Goal: Find specific fact

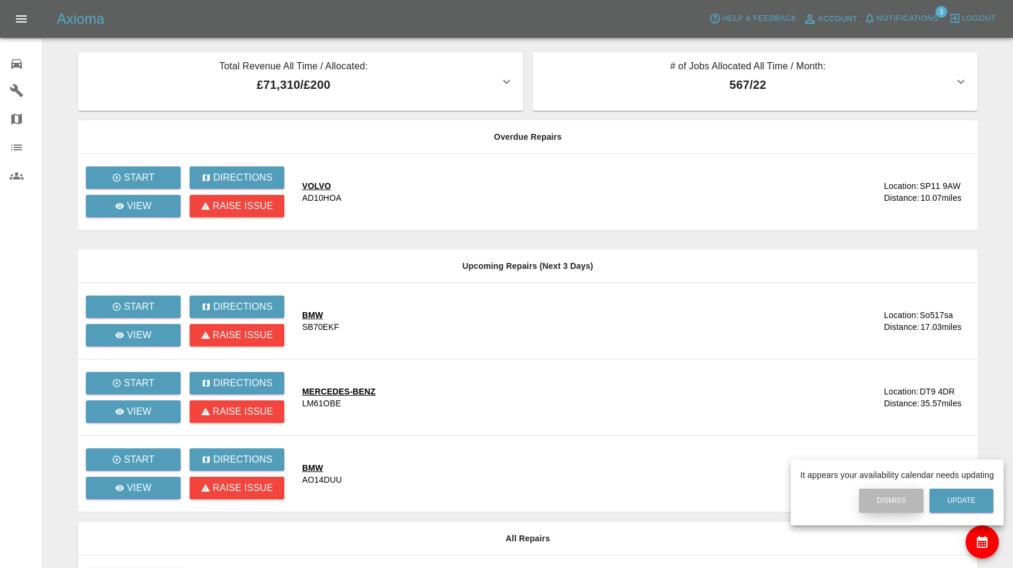
click at [883, 494] on button "Dismiss" at bounding box center [891, 501] width 65 height 24
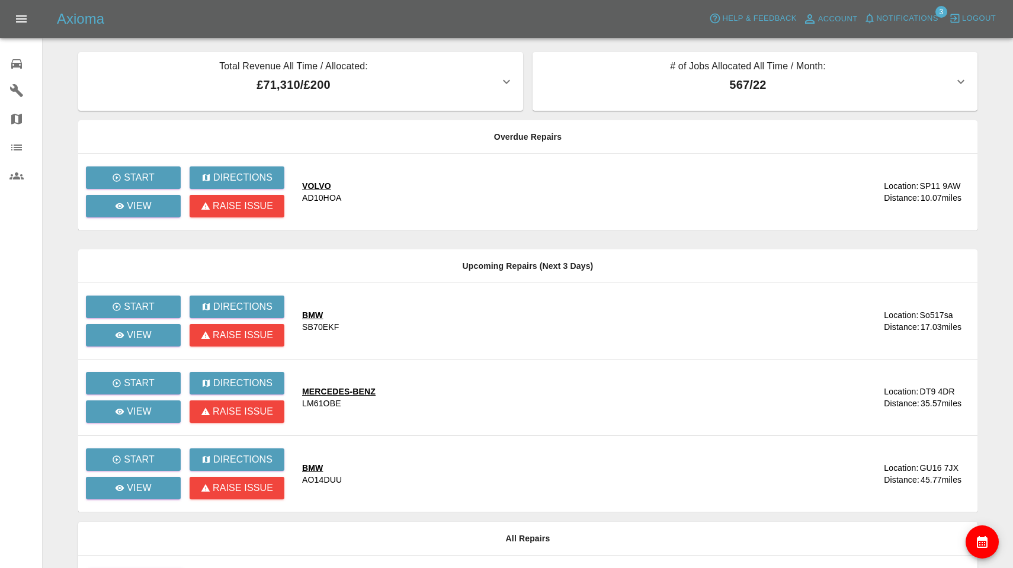
click at [911, 14] on span "Notifications" at bounding box center [907, 19] width 62 height 14
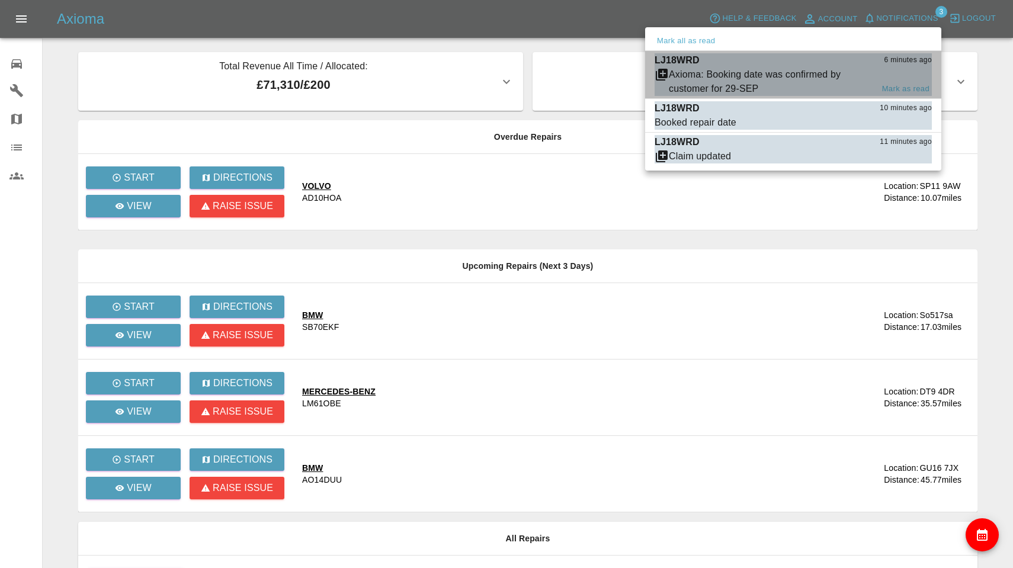
click at [775, 75] on div "Axioma: Booking date was confirmed by customer for 29-SEP" at bounding box center [771, 82] width 204 height 28
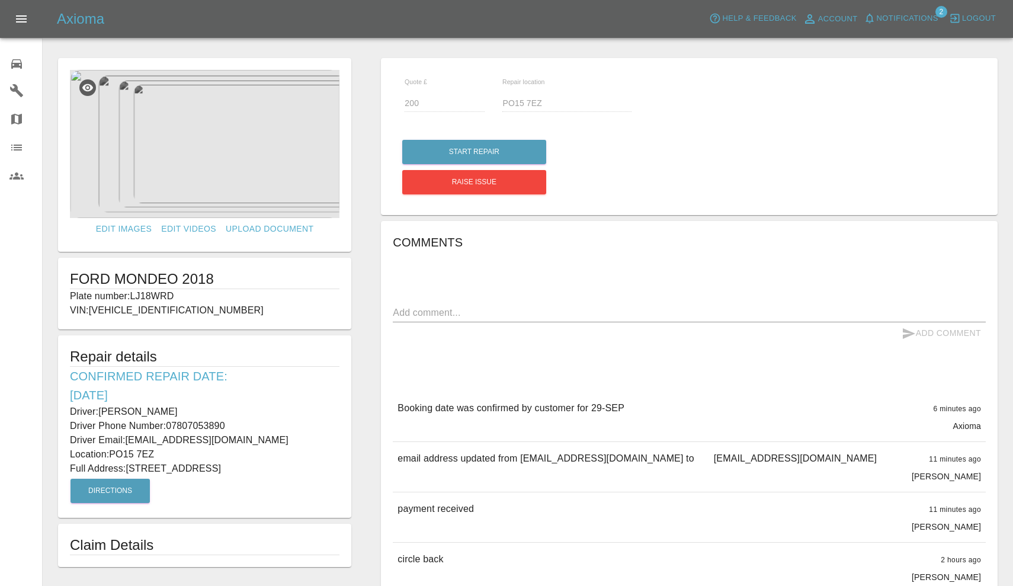
drag, startPoint x: 133, startPoint y: 294, endPoint x: 182, endPoint y: 298, distance: 49.3
click at [182, 298] on p "Plate number: LJ18WRD" at bounding box center [204, 296] width 269 height 14
copy p "LJ18WRD"
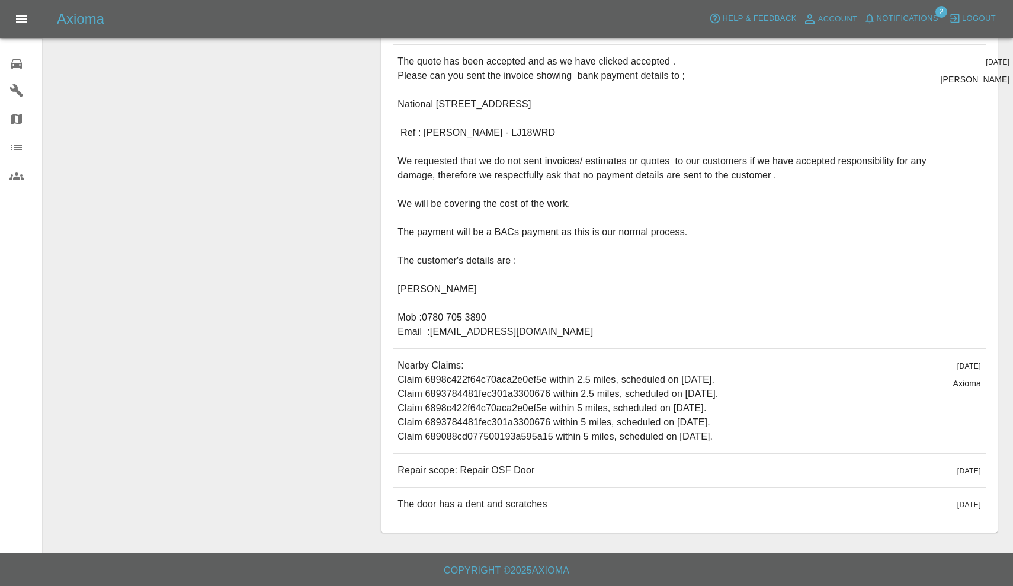
scroll to position [769, 0]
drag, startPoint x: 398, startPoint y: 470, endPoint x: 569, endPoint y: 471, distance: 171.1
click at [569, 471] on div "Repair scope: Repair OSF Door 11 days ago" at bounding box center [689, 470] width 593 height 33
copy p "Repair scope: Repair OSF Door"
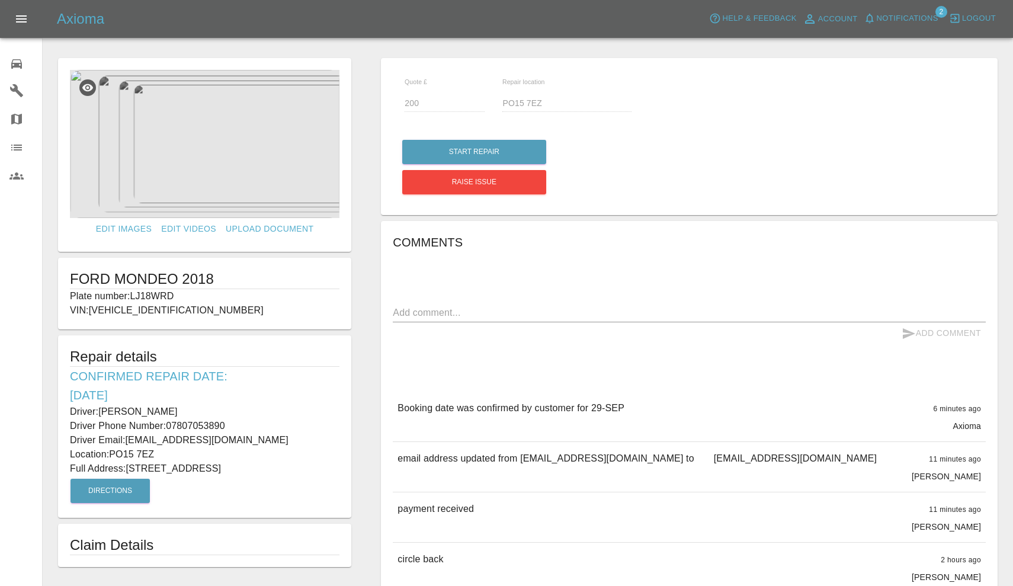
scroll to position [0, 0]
drag, startPoint x: 102, startPoint y: 411, endPoint x: 187, endPoint y: 411, distance: 84.1
click at [187, 411] on p "Driver: Carol Delaney" at bounding box center [204, 411] width 269 height 14
copy p "[PERSON_NAME]"
drag, startPoint x: 168, startPoint y: 423, endPoint x: 229, endPoint y: 423, distance: 61.0
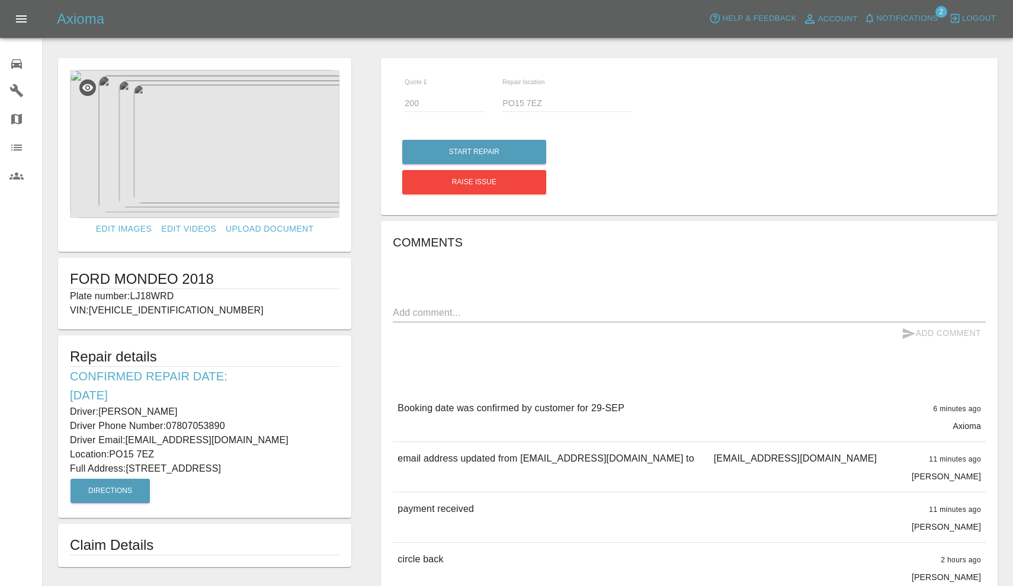
click at [229, 423] on p "Driver Phone Number: 07807053890" at bounding box center [204, 426] width 269 height 14
copy p "07807053890"
drag, startPoint x: 130, startPoint y: 468, endPoint x: 254, endPoint y: 473, distance: 123.8
click at [254, 473] on p "Full Address: 10 Chesterton Place Whiteley, Fareham Hampshire" at bounding box center [204, 468] width 269 height 14
copy p "10 Chesterton Place Whiteley"
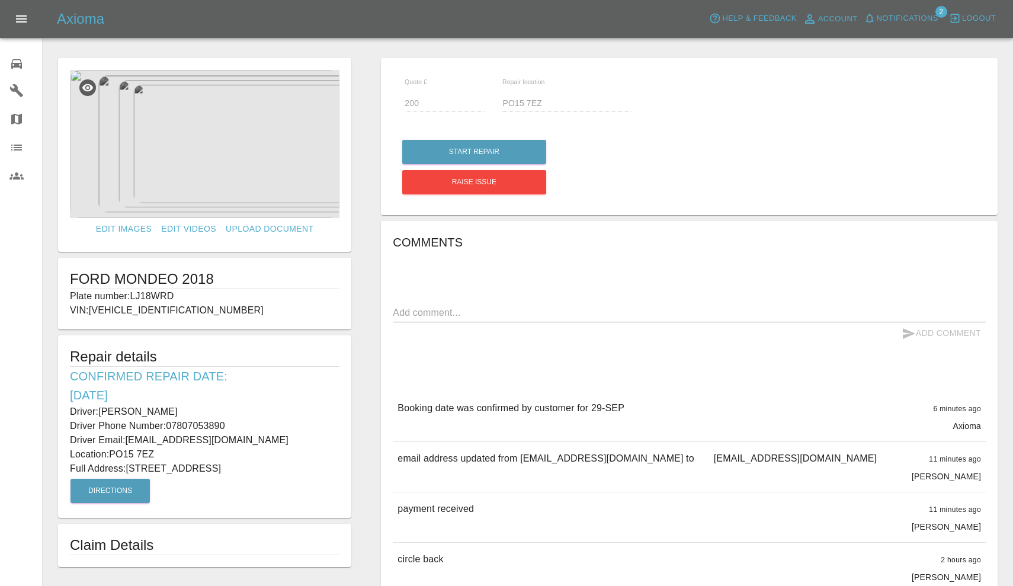
drag, startPoint x: 113, startPoint y: 449, endPoint x: 171, endPoint y: 451, distance: 58.6
click at [171, 451] on p "Location: PO15 7EZ" at bounding box center [204, 454] width 269 height 14
copy p "PO15 7EZ"
click at [240, 150] on img at bounding box center [204, 144] width 269 height 148
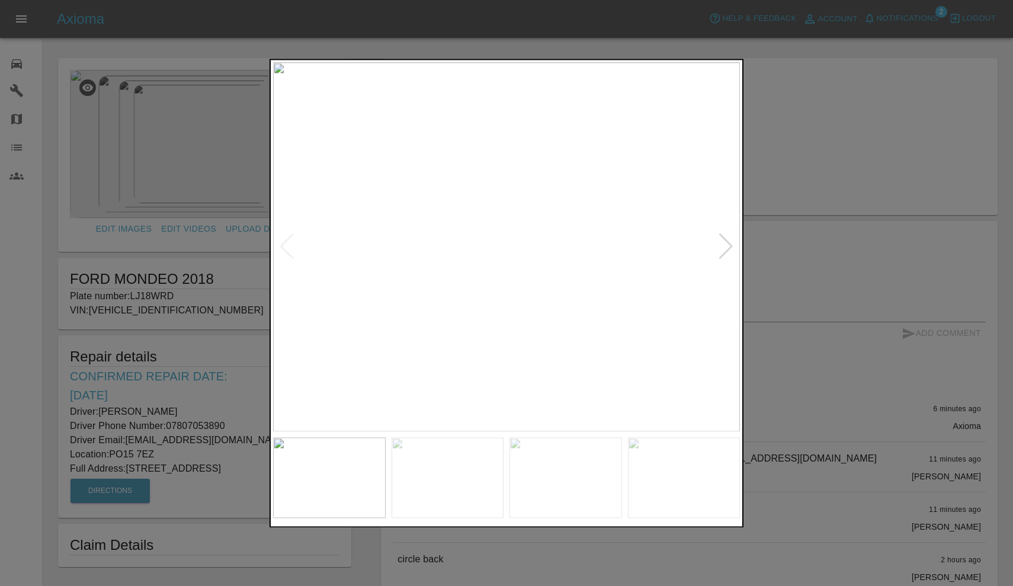
click at [724, 247] on div at bounding box center [726, 247] width 16 height 26
click at [545, 269] on img at bounding box center [506, 246] width 467 height 369
click at [831, 176] on div at bounding box center [506, 293] width 1013 height 586
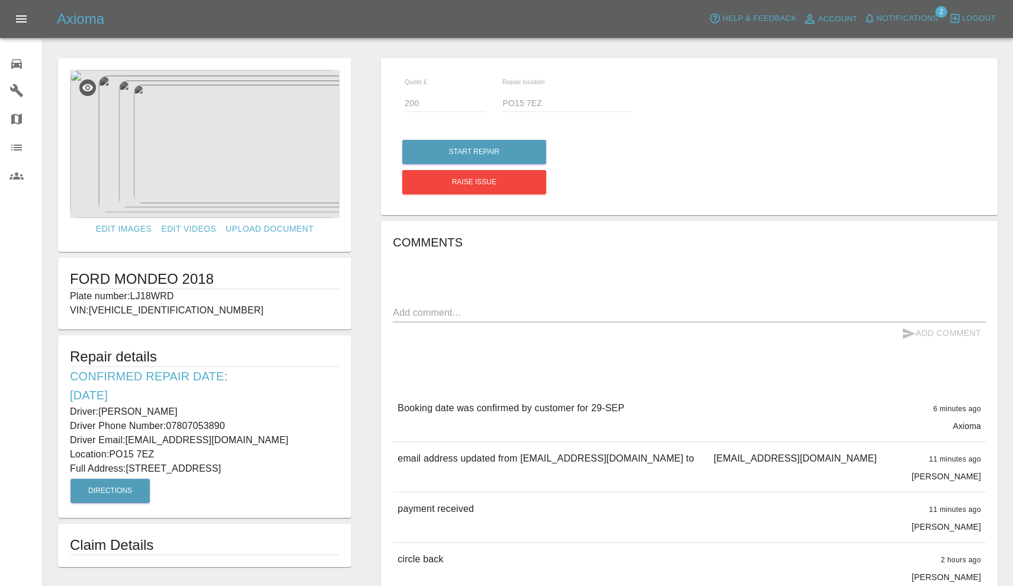
click at [912, 20] on span "Notifications" at bounding box center [907, 19] width 62 height 14
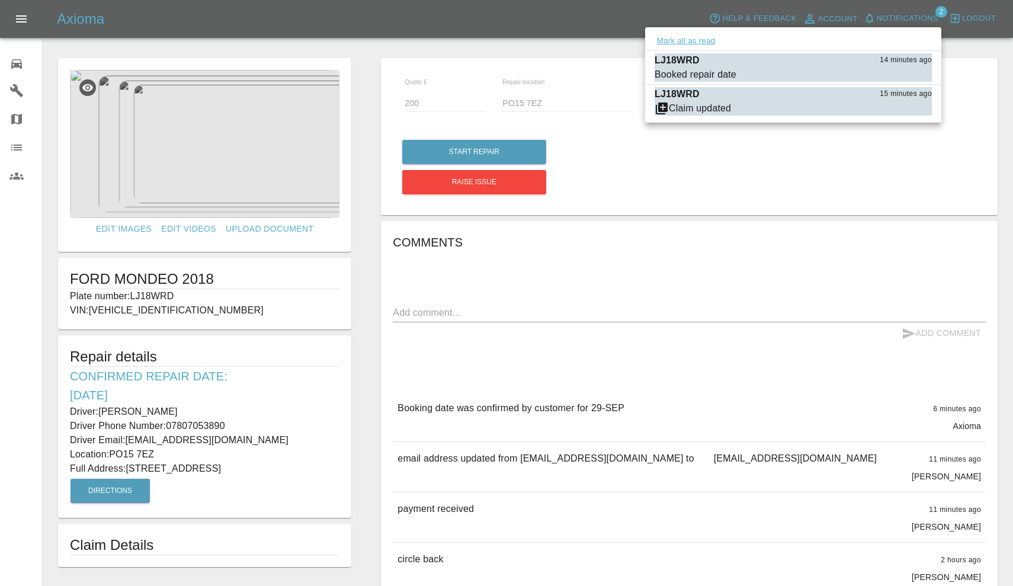
click at [683, 39] on button "Mark all as read" at bounding box center [685, 41] width 63 height 14
